Goal: Task Accomplishment & Management: Manage account settings

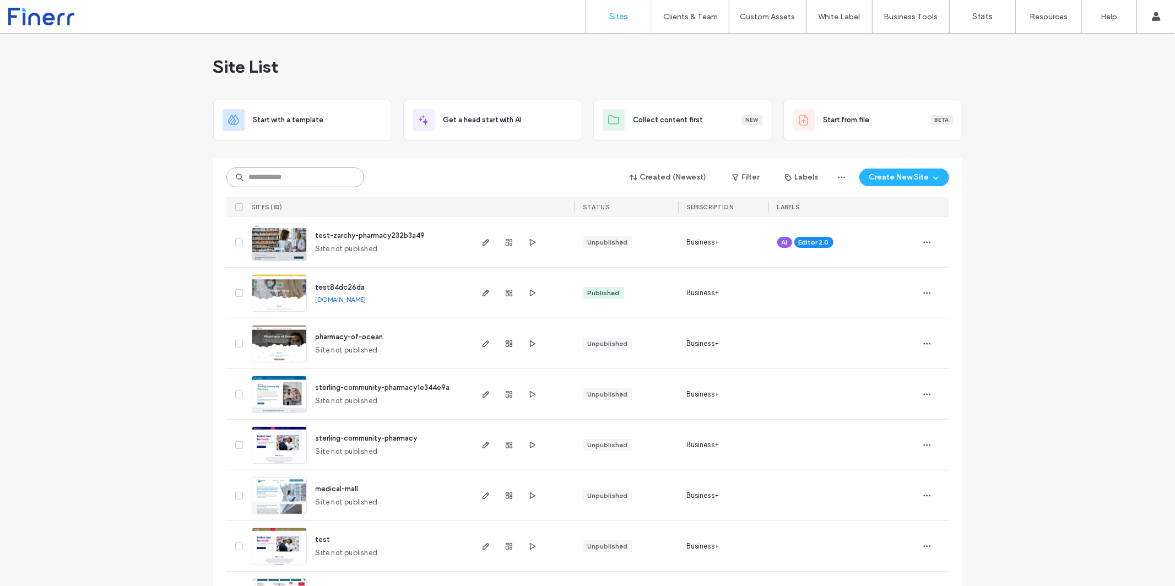
click at [294, 175] on input at bounding box center [295, 177] width 138 height 20
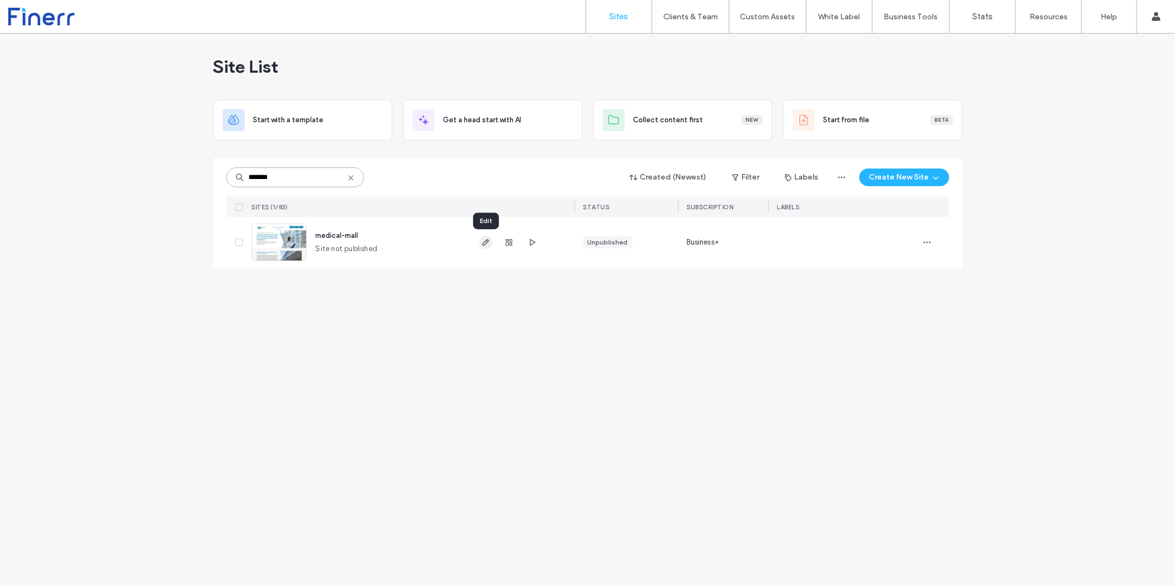
type input "*******"
click at [483, 242] on icon "button" at bounding box center [486, 242] width 9 height 9
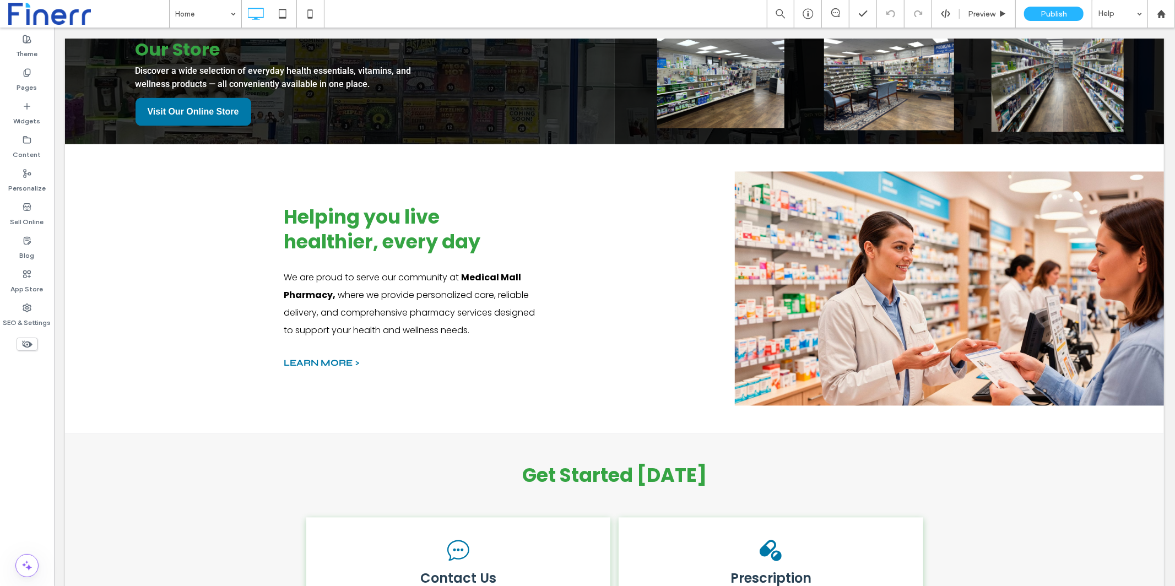
scroll to position [1732, 0]
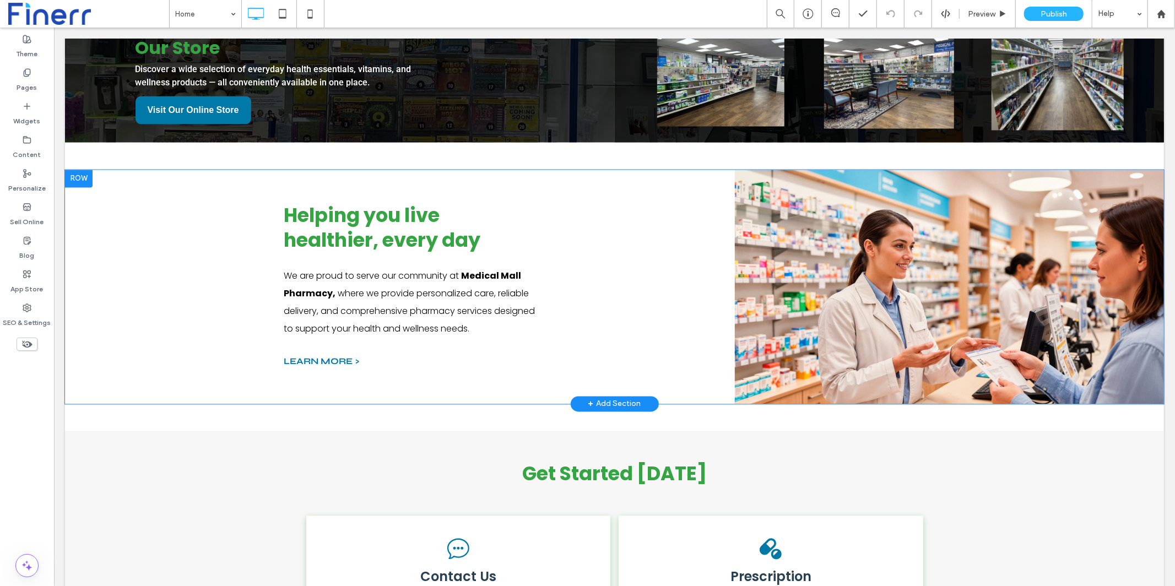
click at [738, 294] on div "Helping you live healthier, every day We are proud to serve our community at [G…" at bounding box center [614, 287] width 661 height 179
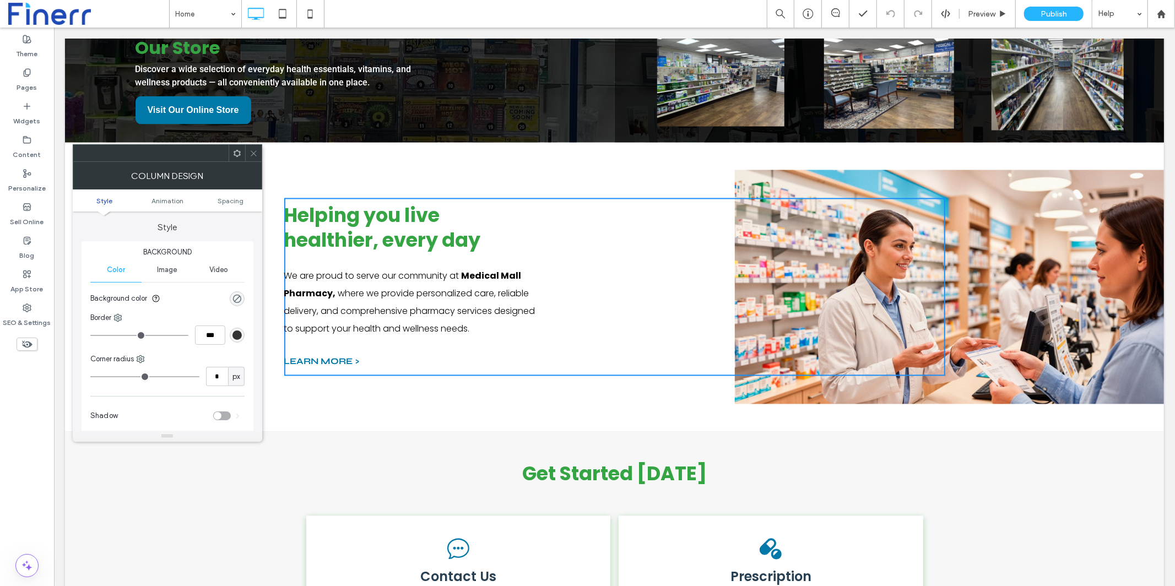
click at [254, 152] on icon at bounding box center [254, 153] width 8 height 8
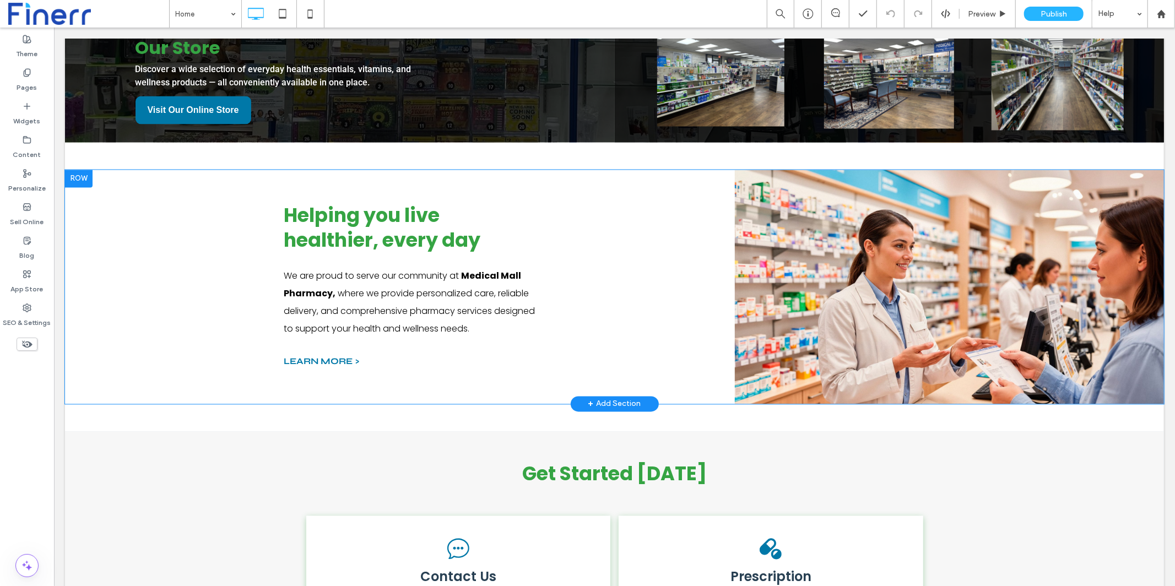
click at [777, 272] on div "Helping you live healthier, every day We are proud to serve our community at [G…" at bounding box center [614, 287] width 661 height 179
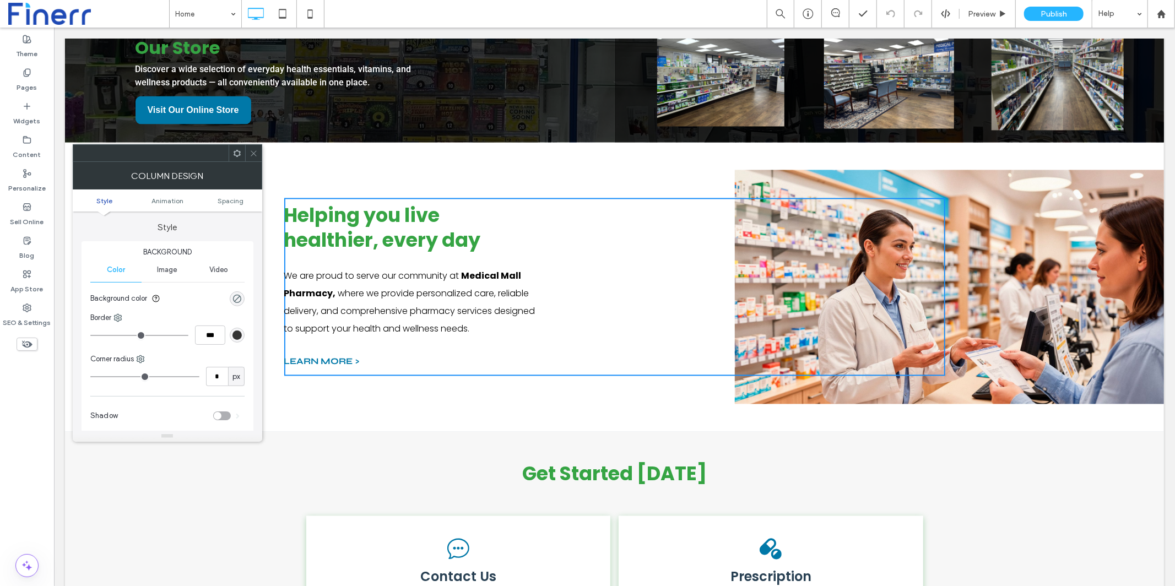
click at [247, 153] on div at bounding box center [253, 153] width 17 height 17
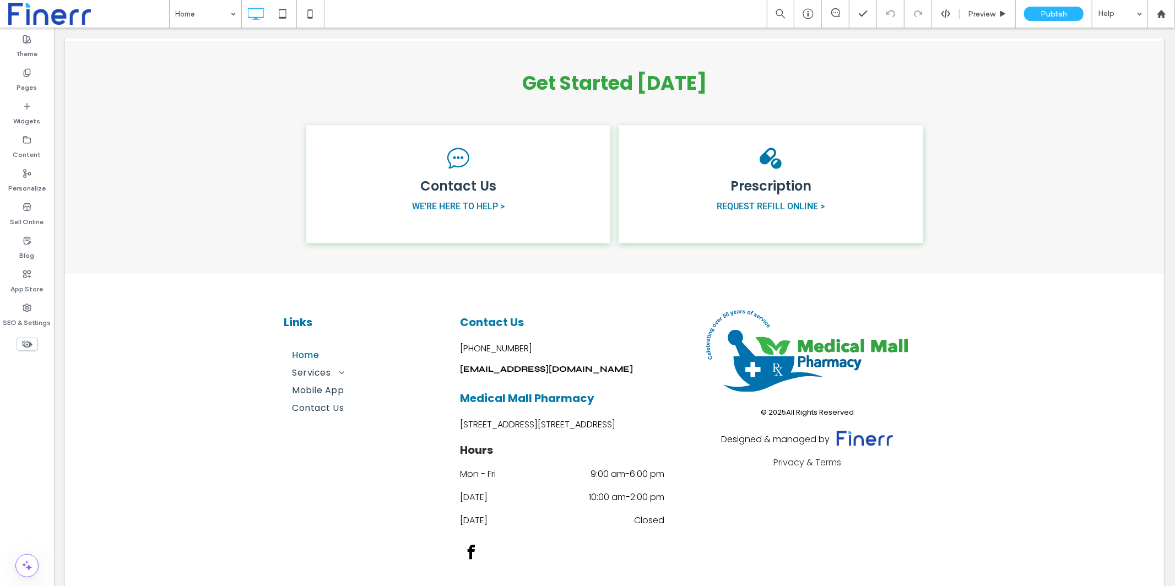
scroll to position [2177, 0]
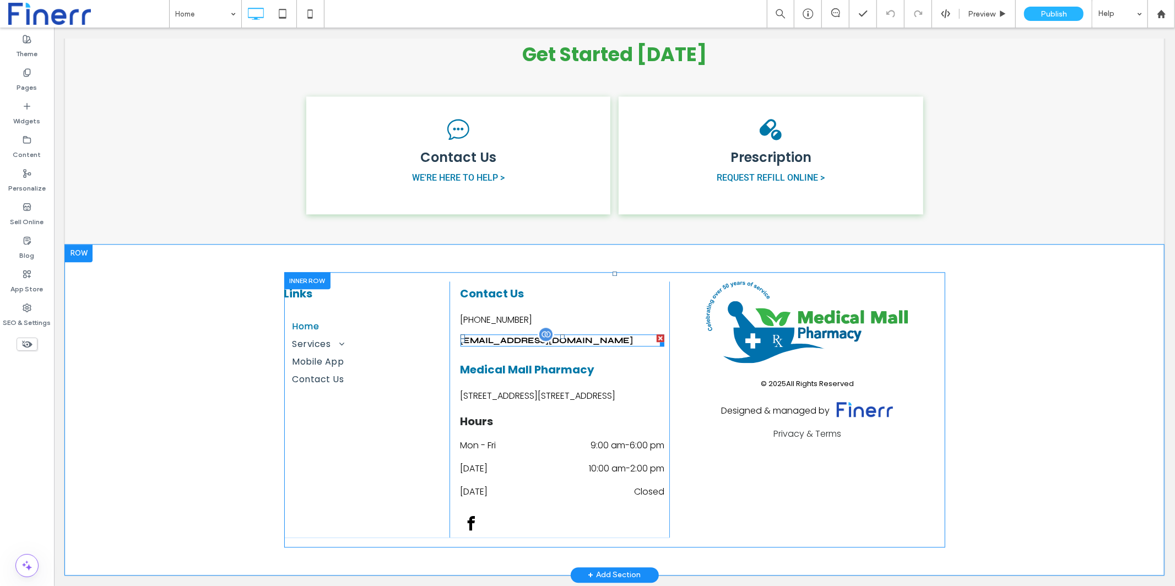
click at [576, 335] on span "[EMAIL_ADDRESS][DOMAIN_NAME]" at bounding box center [546, 340] width 173 height 10
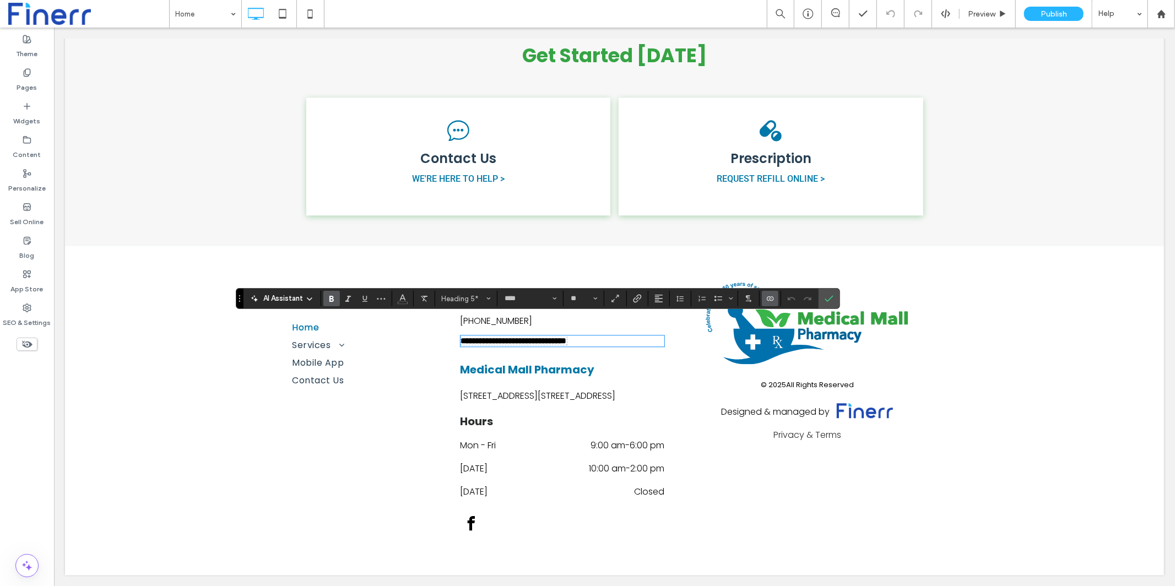
click at [986, 364] on div "**********" at bounding box center [613, 409] width 1099 height 329
click at [828, 298] on icon "Confirm" at bounding box center [829, 298] width 9 height 9
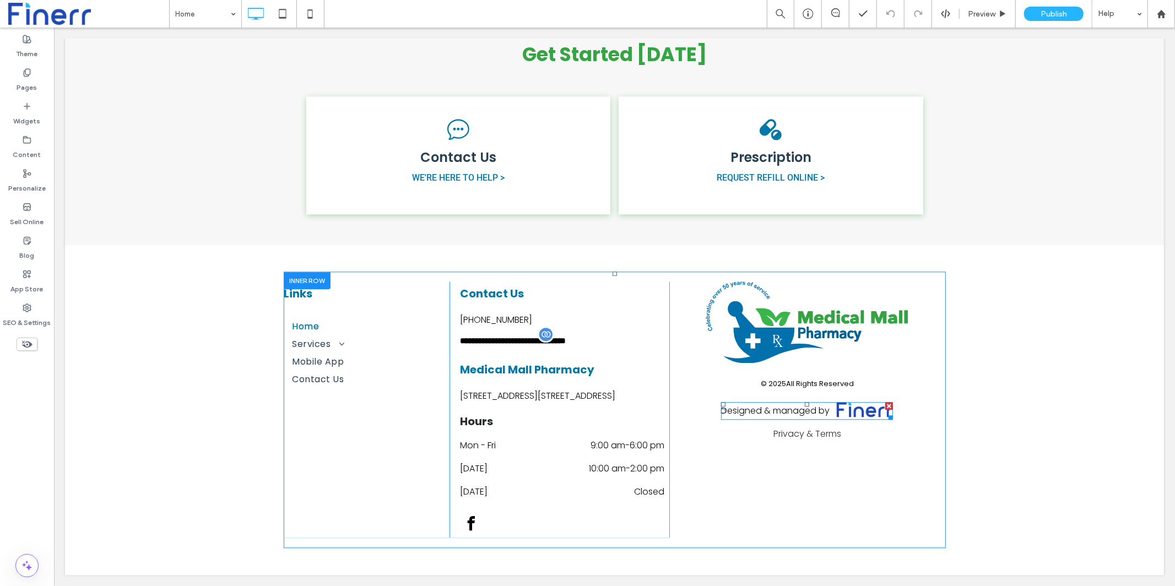
click at [868, 402] on span at bounding box center [807, 411] width 172 height 18
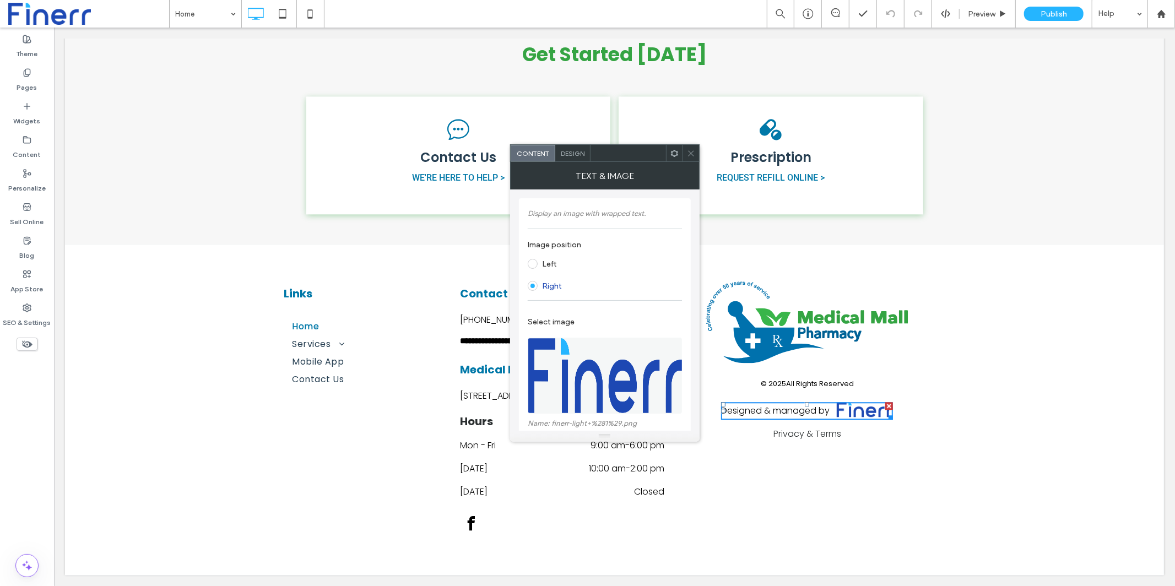
click at [693, 154] on icon at bounding box center [691, 153] width 8 height 8
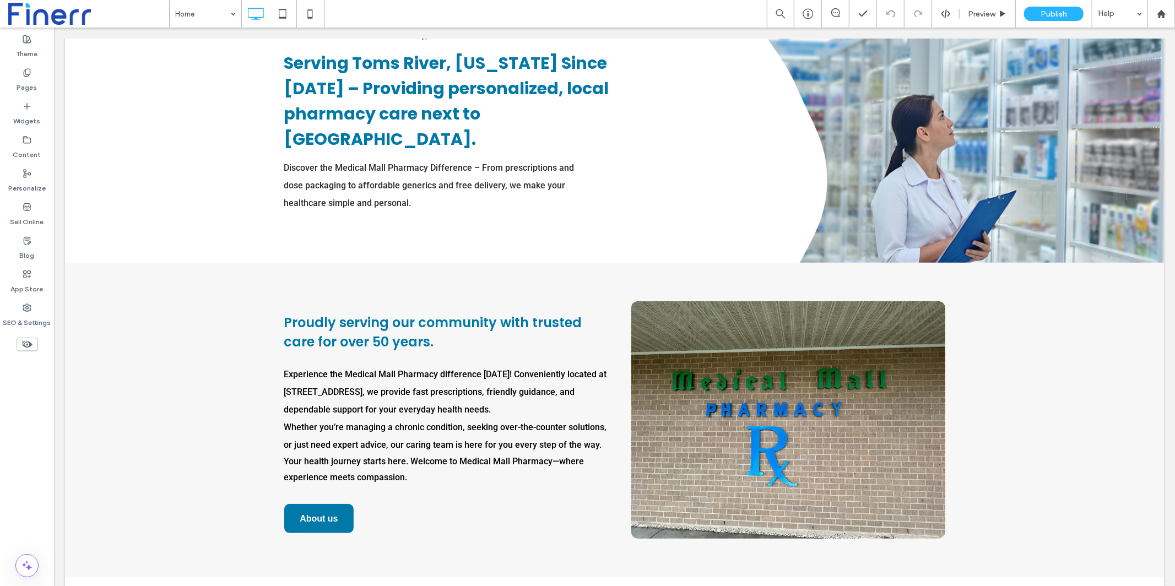
scroll to position [0, 0]
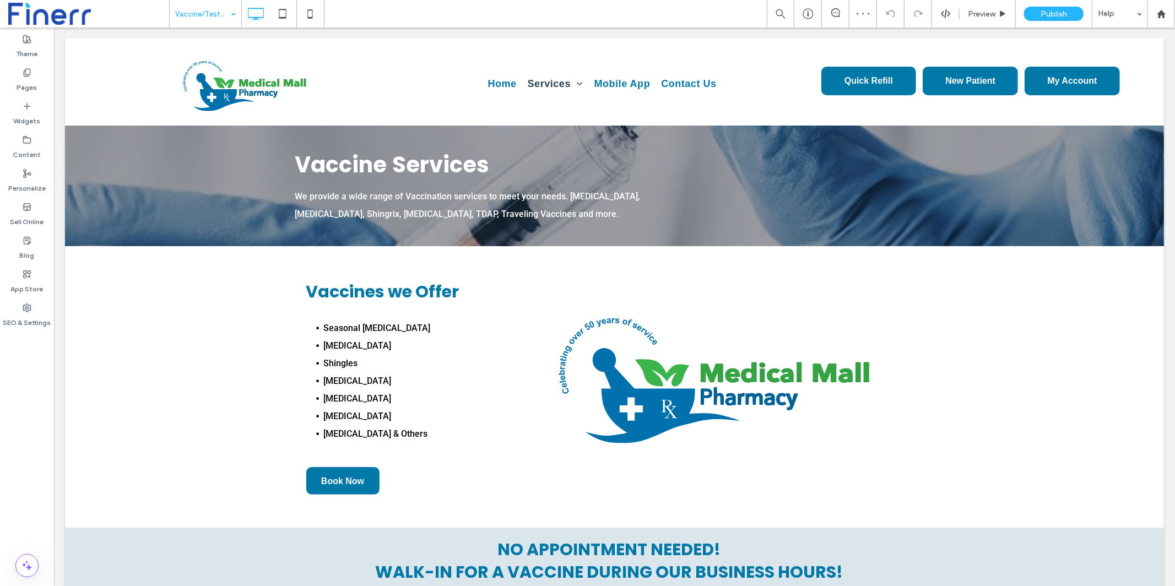
click at [196, 8] on input at bounding box center [202, 14] width 55 height 28
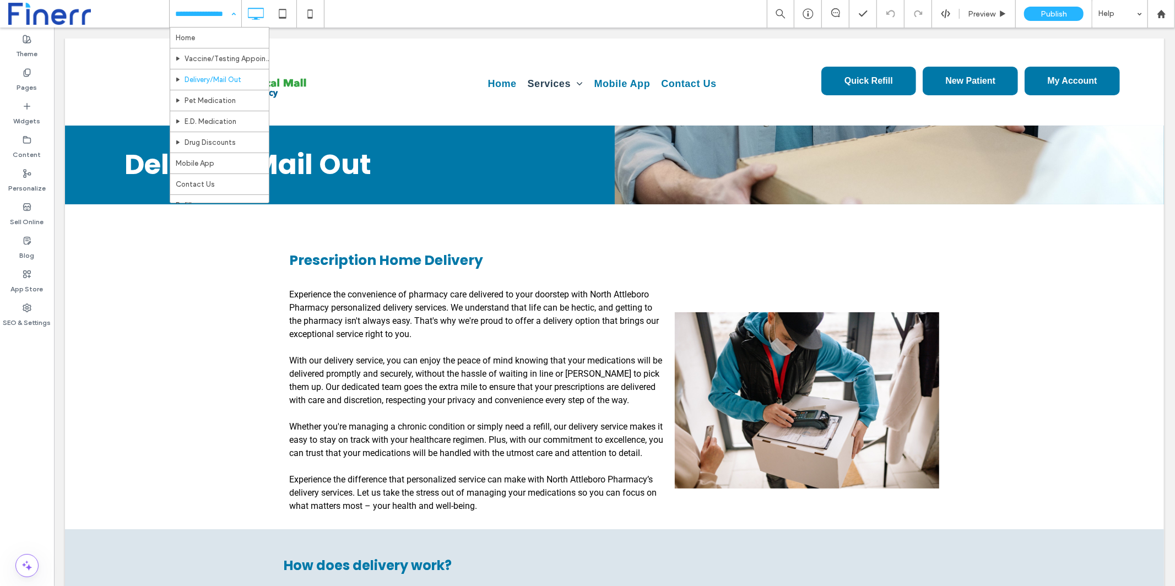
click at [187, 12] on input at bounding box center [202, 14] width 55 height 28
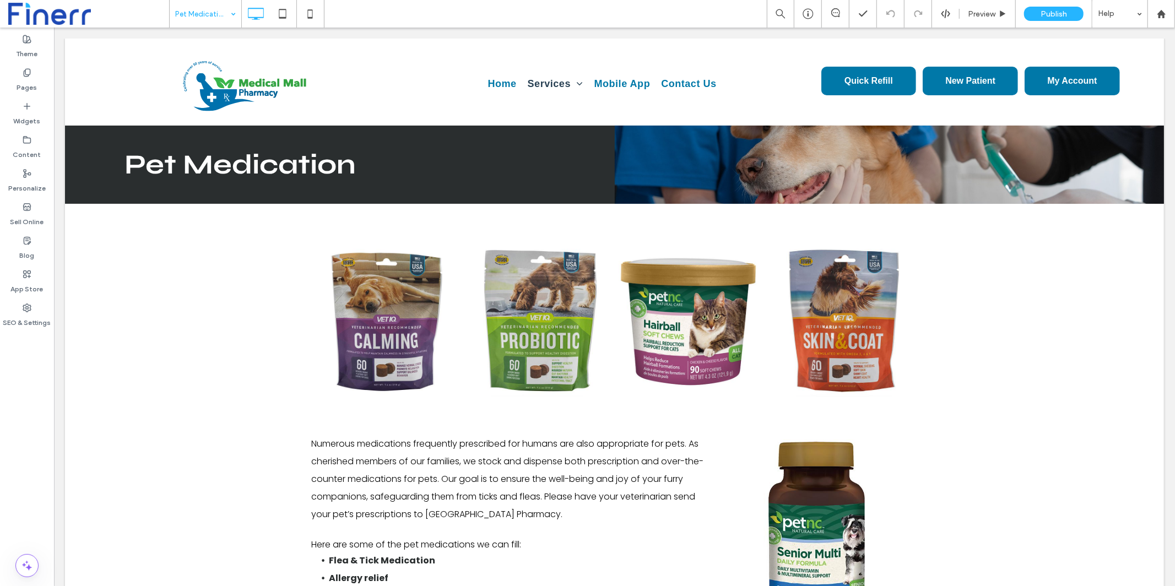
click at [226, 17] on div "Pet Medication" at bounding box center [206, 14] width 72 height 28
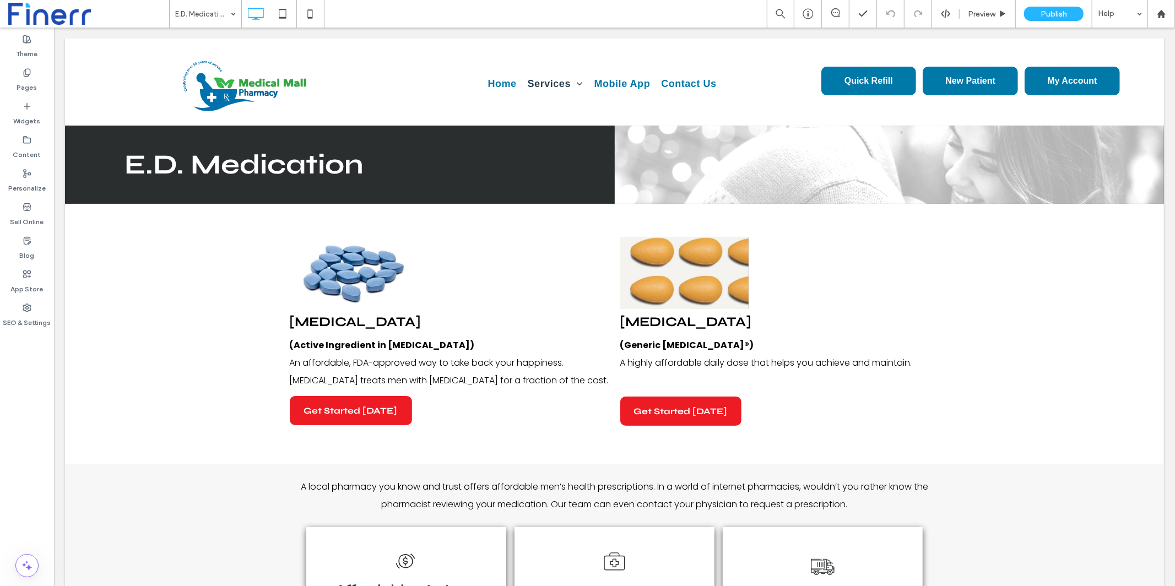
click at [223, 15] on input at bounding box center [202, 14] width 55 height 28
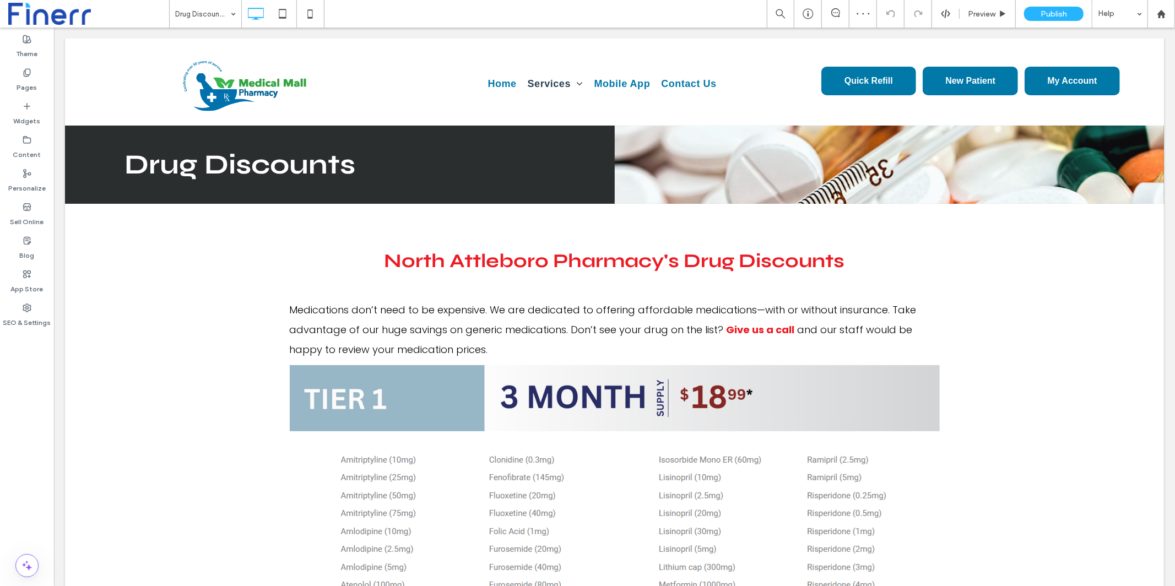
click at [214, 16] on input at bounding box center [202, 14] width 55 height 28
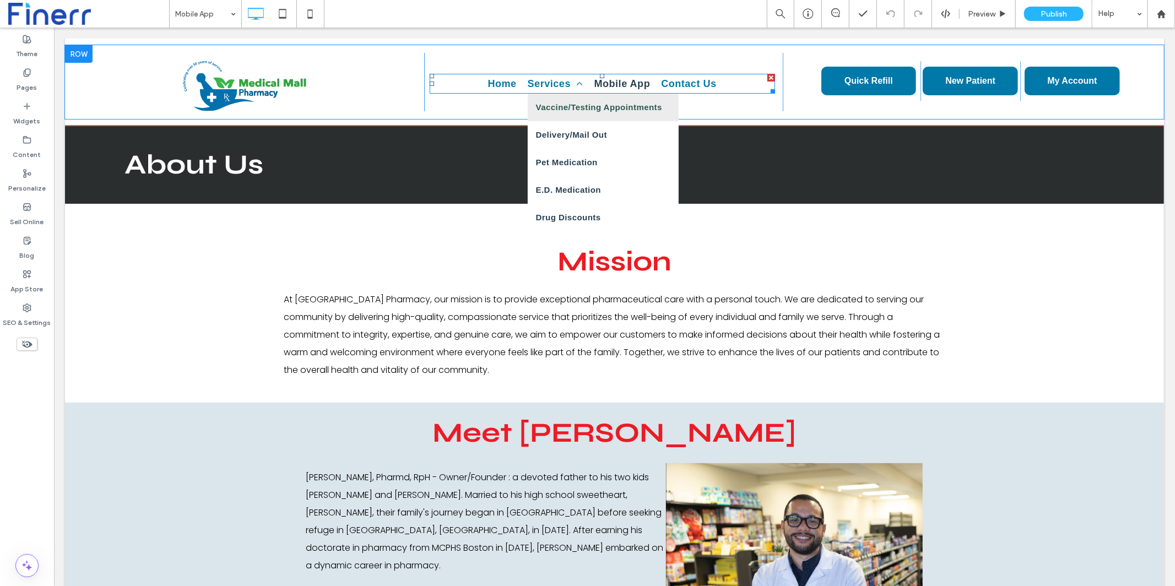
click at [571, 109] on span "Vaccine/Testing Appointments" at bounding box center [599, 107] width 126 height 17
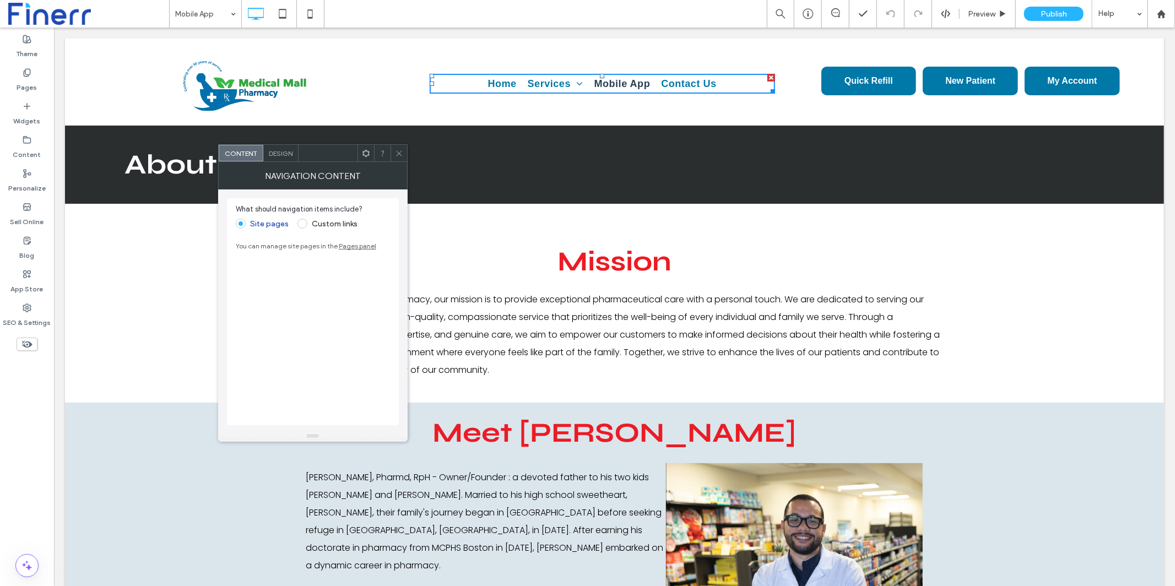
click at [403, 149] on icon at bounding box center [399, 153] width 8 height 8
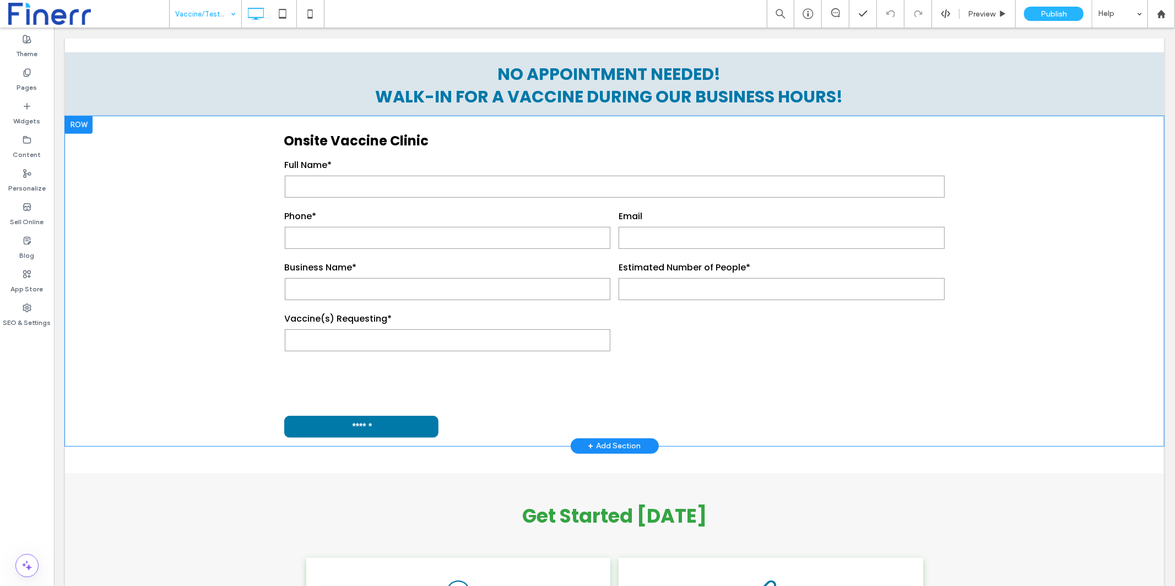
scroll to position [482, 0]
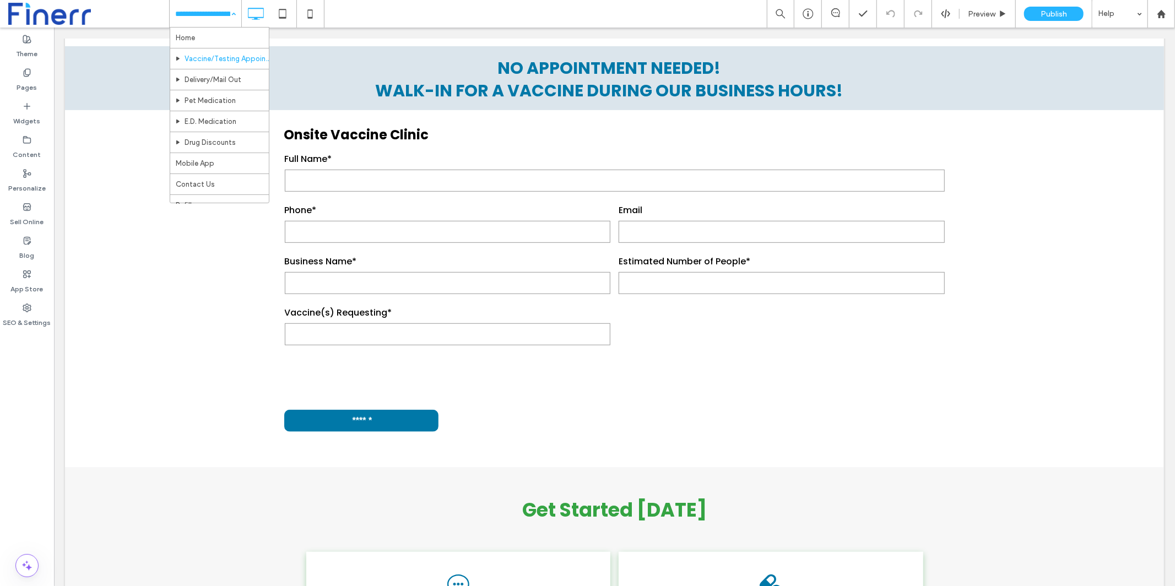
click at [203, 6] on input at bounding box center [202, 14] width 55 height 28
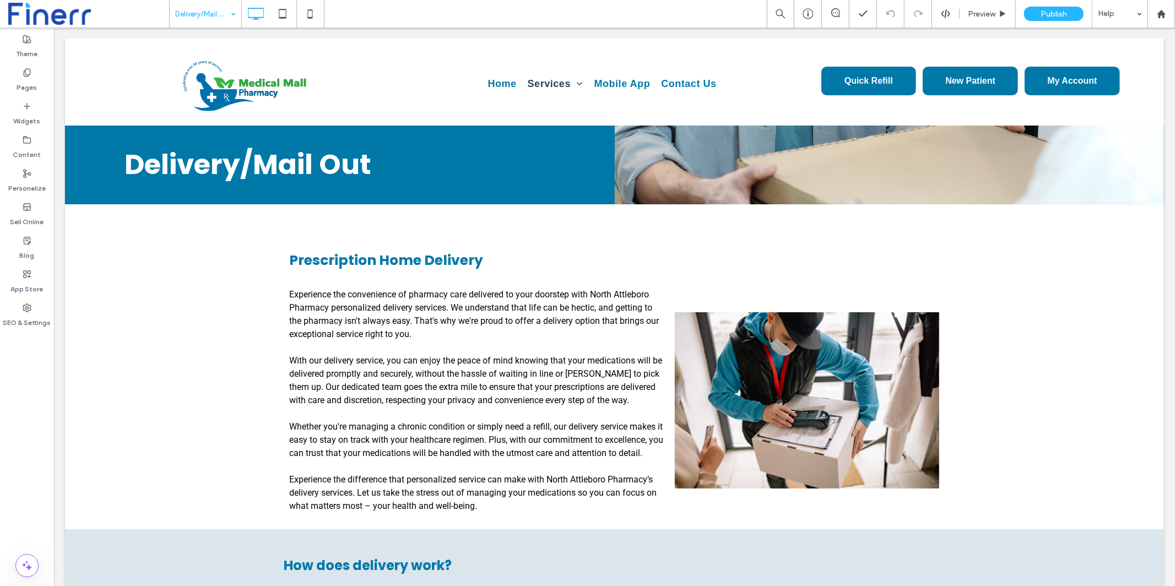
scroll to position [0, 0]
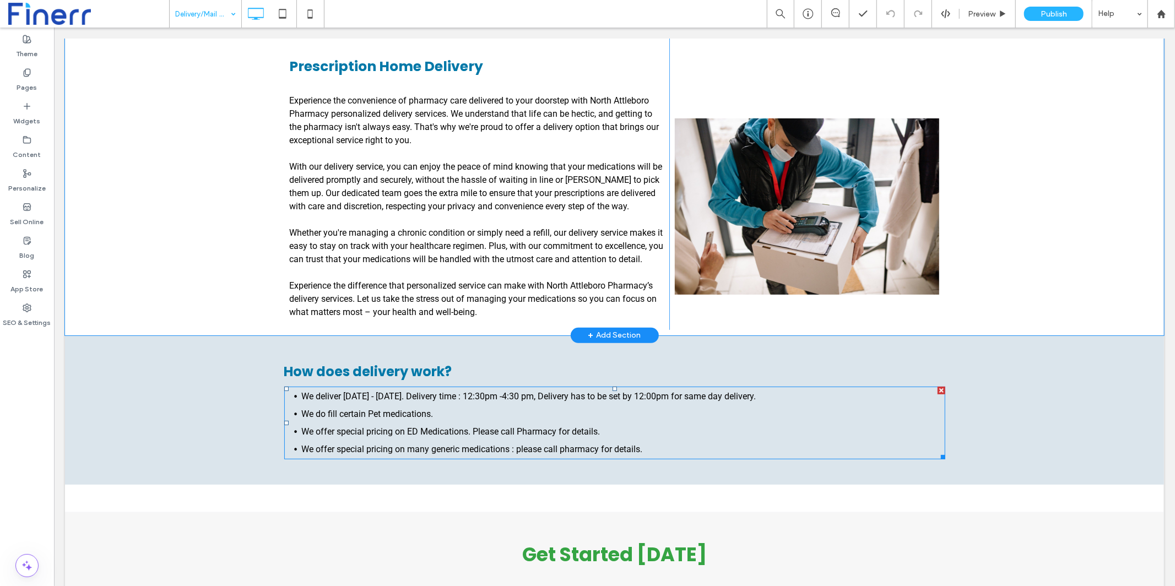
scroll to position [127, 0]
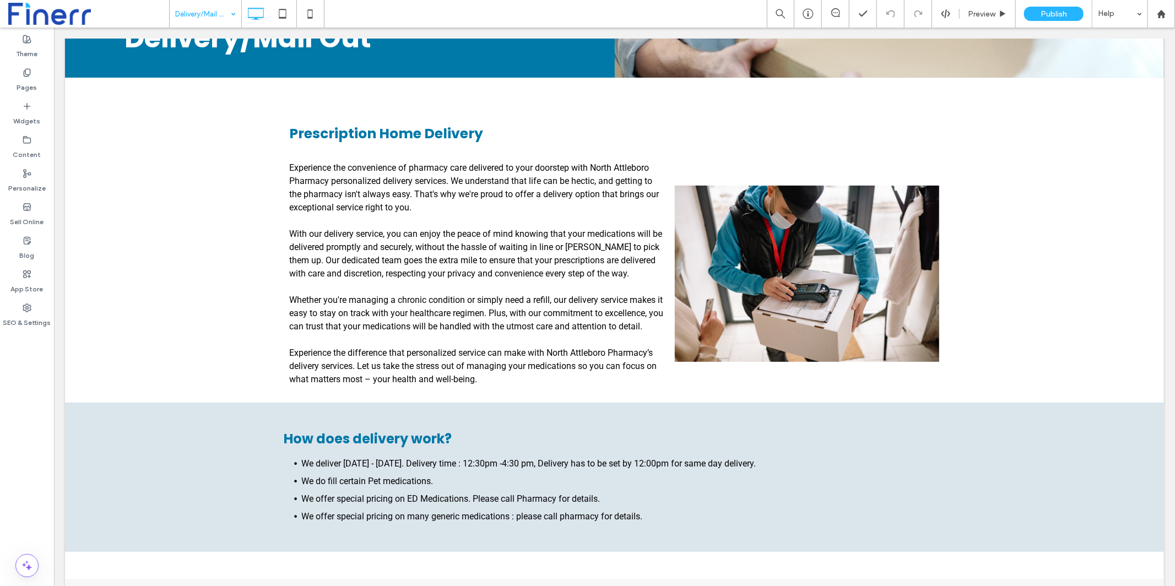
click at [206, 12] on input at bounding box center [202, 14] width 55 height 28
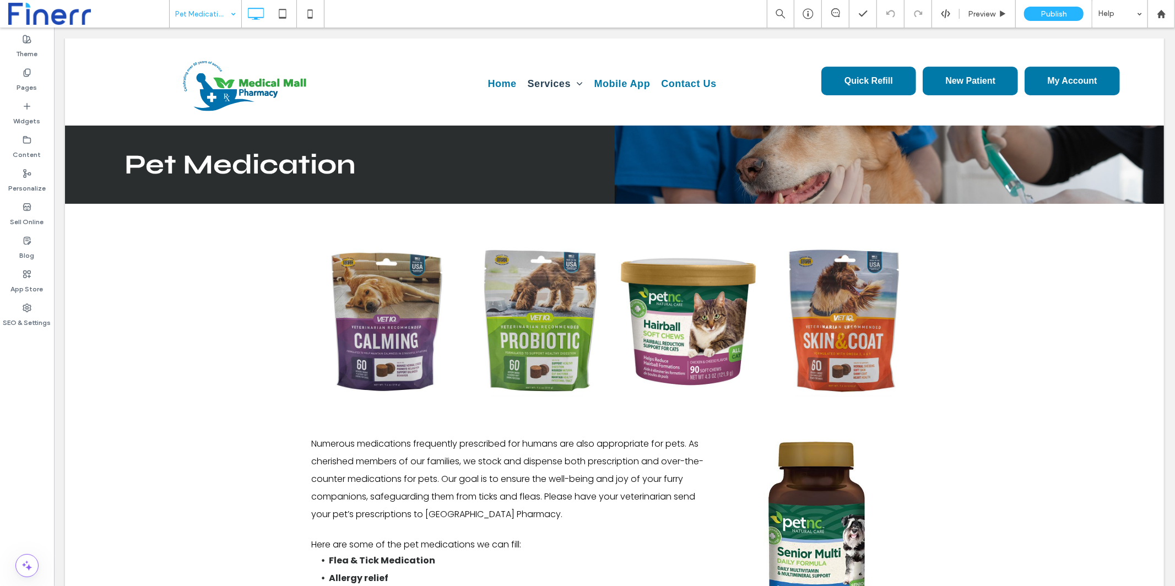
scroll to position [0, 0]
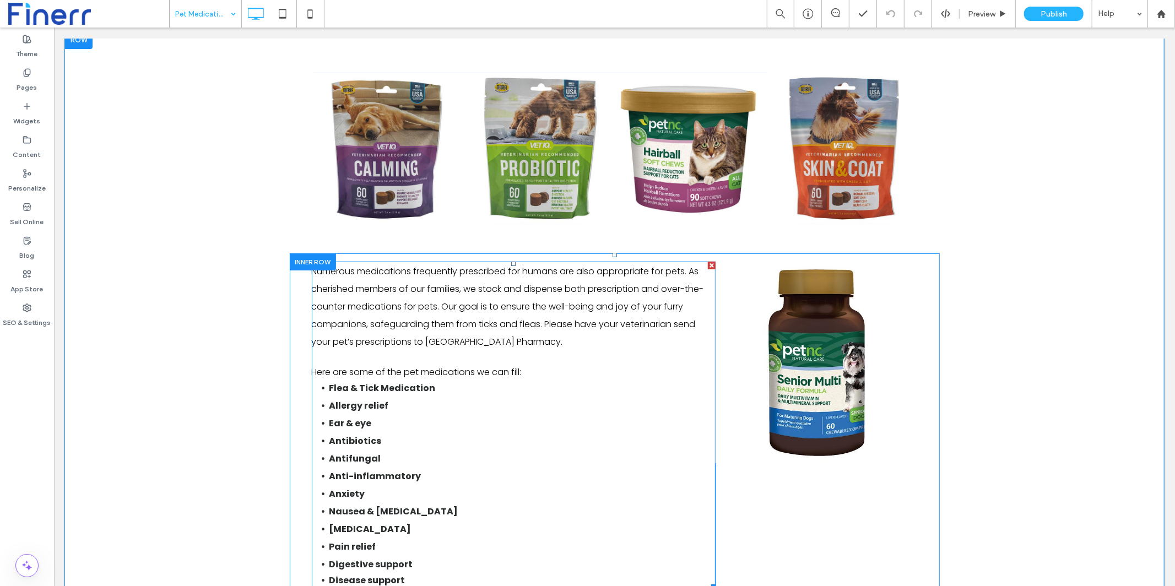
scroll to position [171, 0]
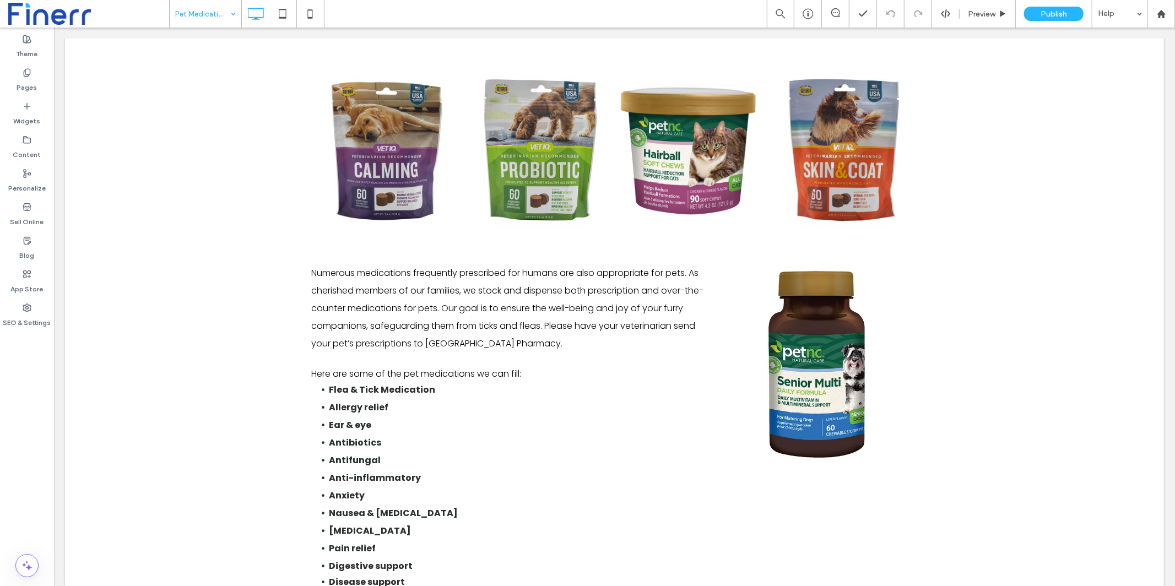
click at [203, 18] on input at bounding box center [202, 14] width 55 height 28
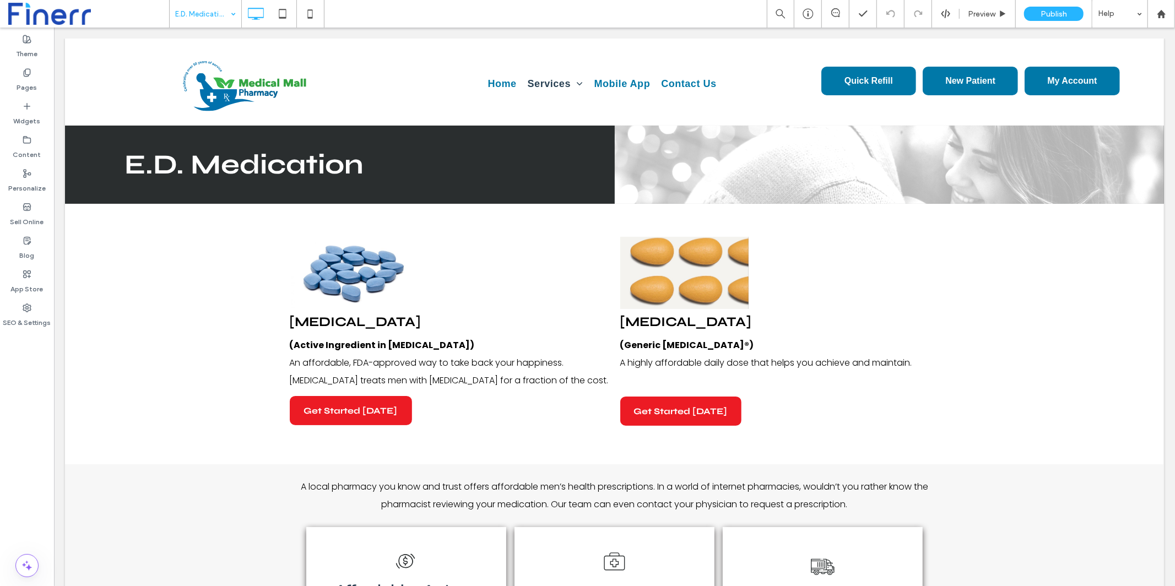
scroll to position [0, 0]
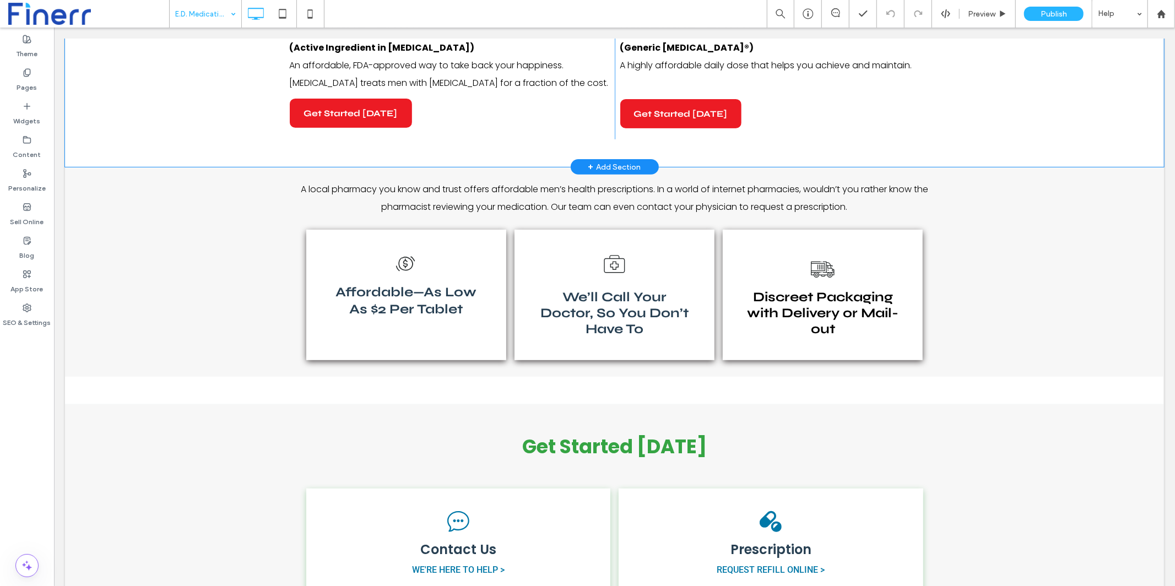
scroll to position [307, 0]
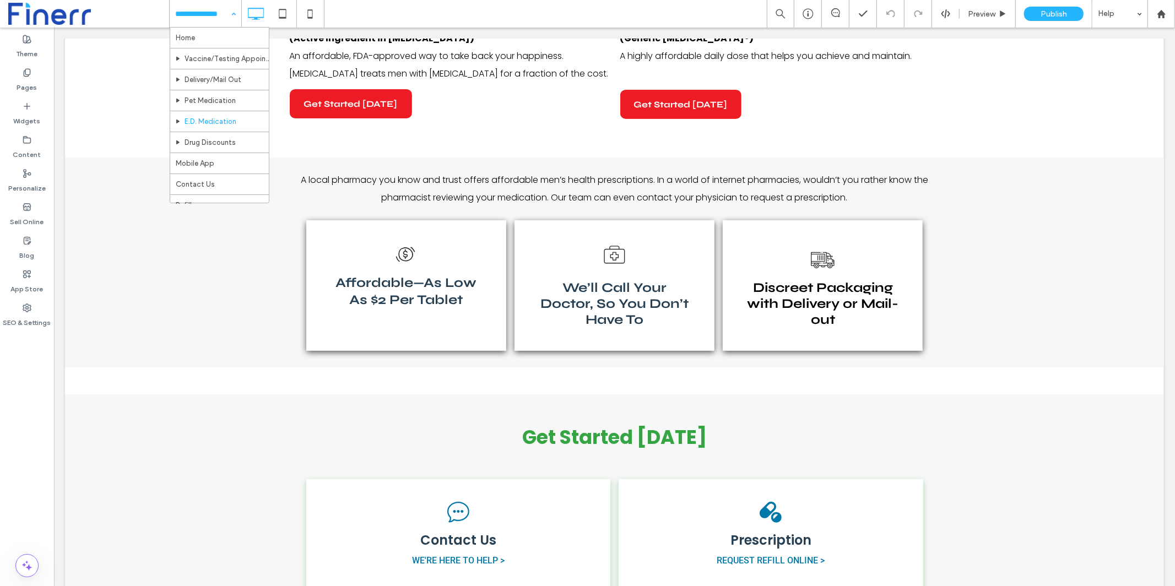
click at [213, 16] on input at bounding box center [202, 14] width 55 height 28
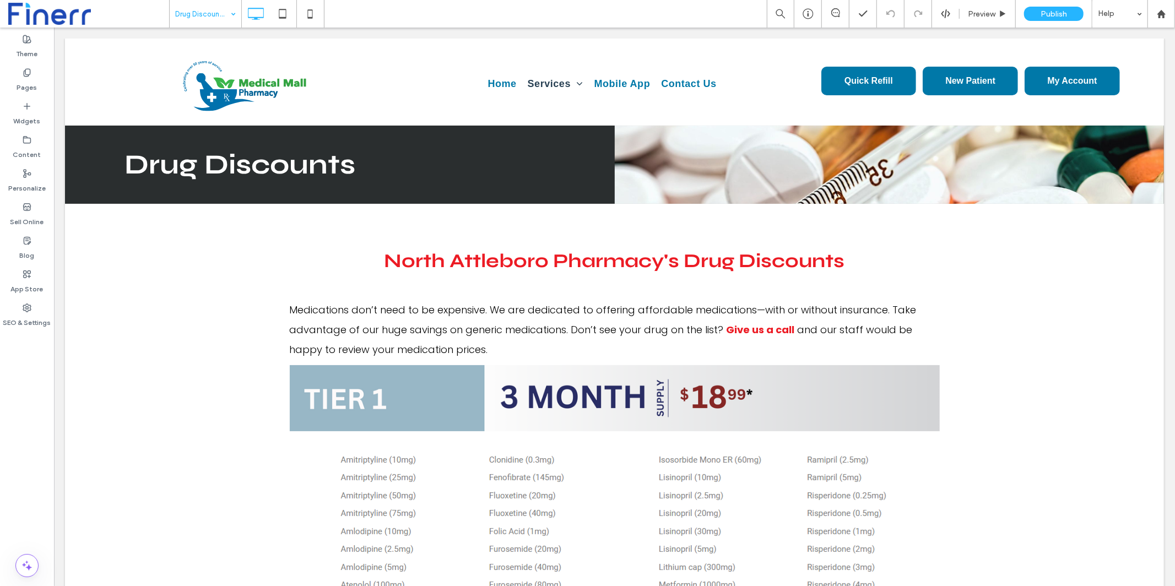
scroll to position [0, 0]
click at [224, 9] on input at bounding box center [202, 14] width 55 height 28
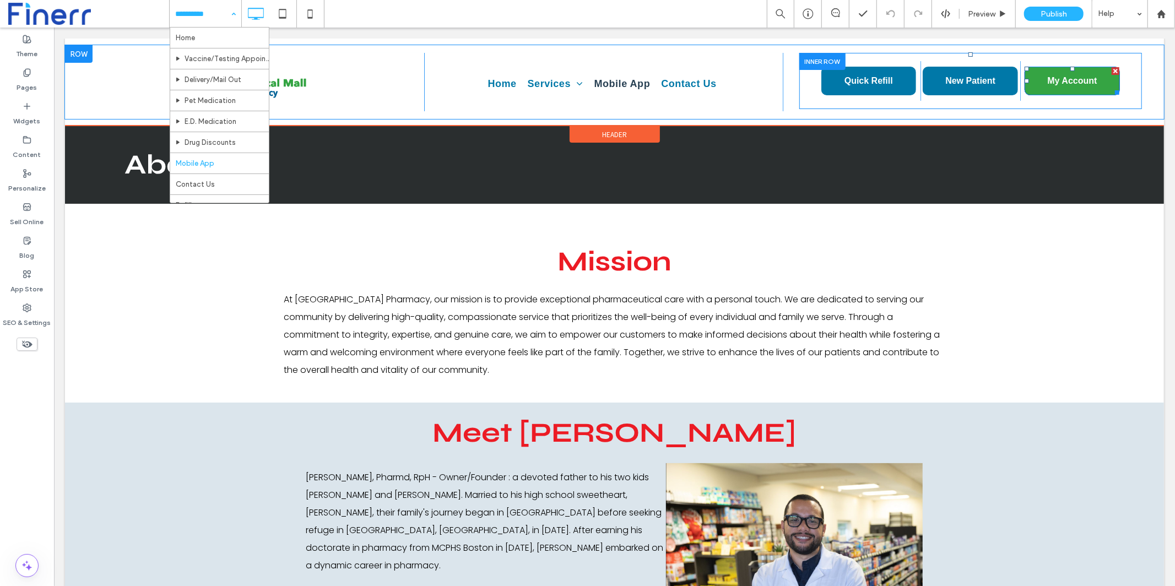
click at [1053, 79] on span "My Account" at bounding box center [1072, 80] width 50 height 10
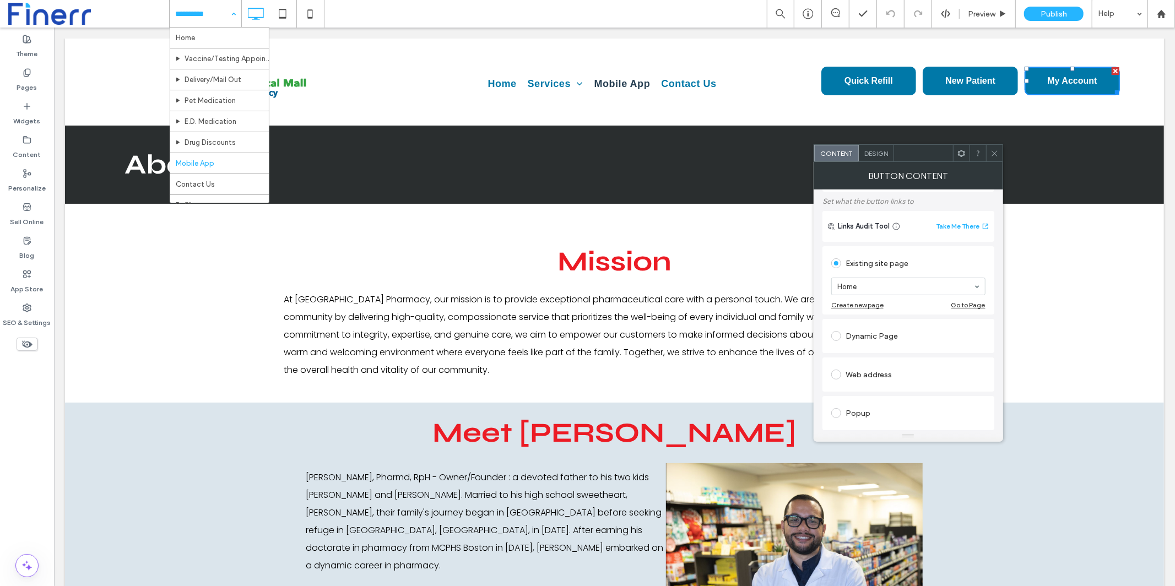
scroll to position [58, 0]
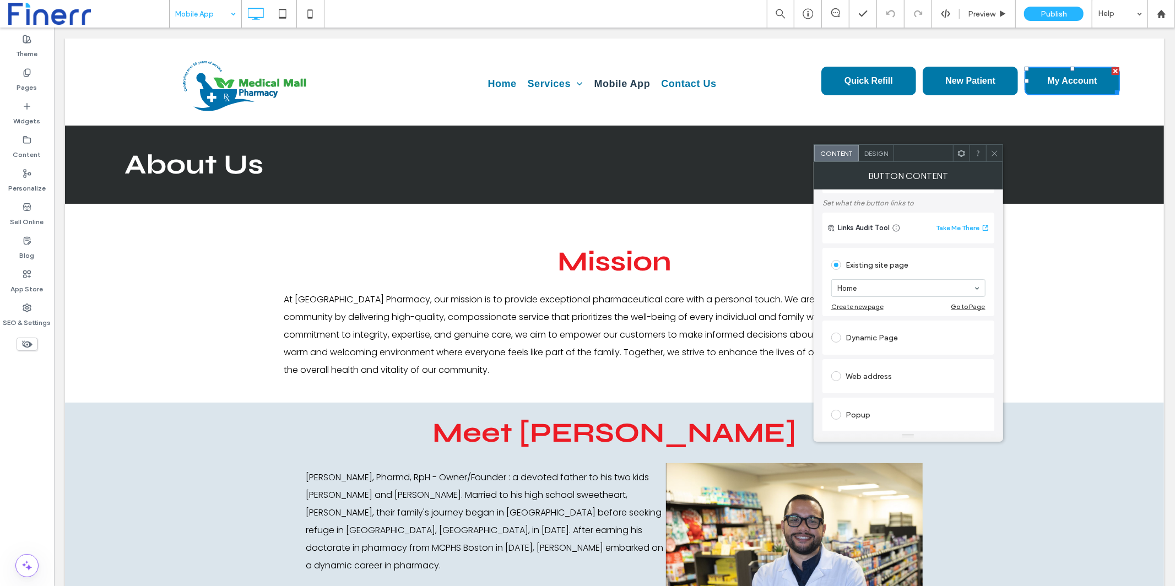
click at [995, 155] on icon at bounding box center [995, 153] width 8 height 8
